Goal: Information Seeking & Learning: Learn about a topic

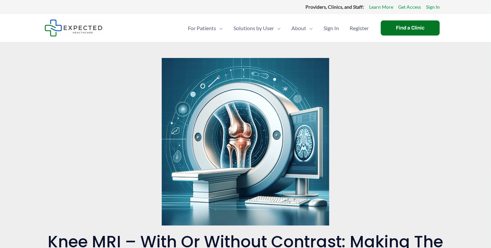
click at [319, 223] on img at bounding box center [246, 142] width 168 height 168
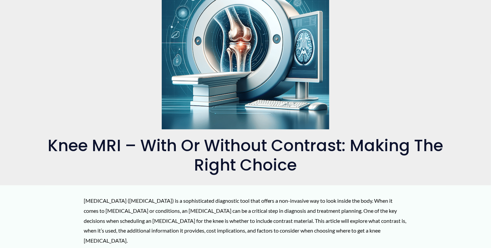
scroll to position [101, 0]
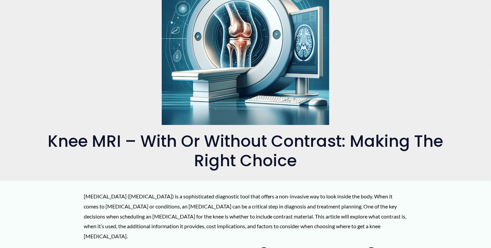
click at [319, 223] on p "[MEDICAL_DATA] ([MEDICAL_DATA]) is a sophisticated diagnostic tool that offers …" at bounding box center [246, 216] width 324 height 50
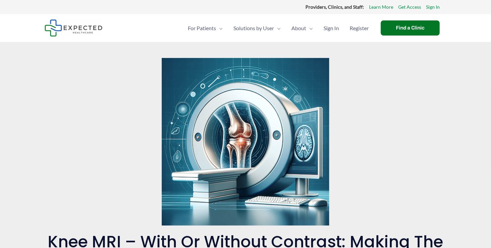
click at [319, 223] on img at bounding box center [246, 142] width 168 height 168
click at [320, 223] on img at bounding box center [246, 142] width 168 height 168
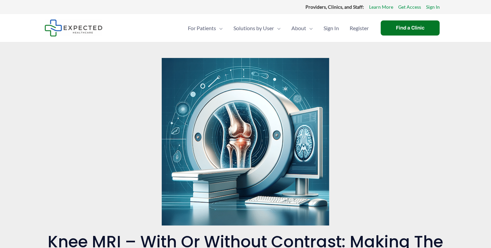
click at [320, 224] on img at bounding box center [246, 142] width 168 height 168
click at [320, 223] on img at bounding box center [246, 142] width 168 height 168
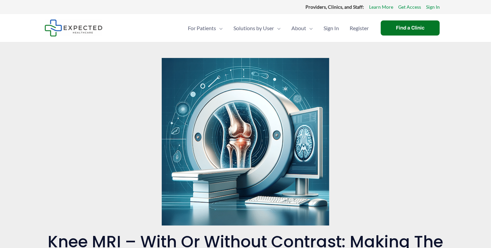
click at [320, 223] on img at bounding box center [246, 142] width 168 height 168
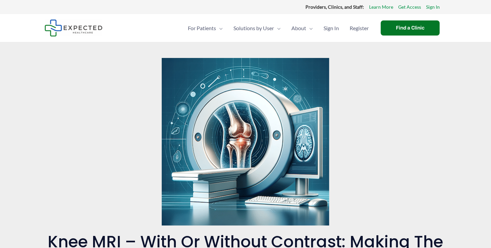
click at [321, 225] on img at bounding box center [246, 142] width 168 height 168
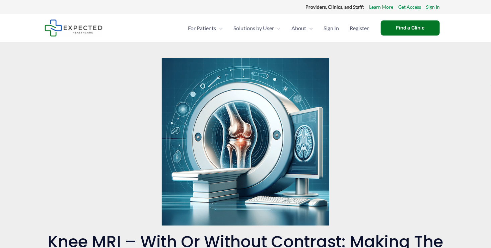
click at [321, 225] on img at bounding box center [246, 142] width 168 height 168
click at [320, 170] on img at bounding box center [246, 142] width 168 height 168
